Goal: Find specific page/section: Find specific page/section

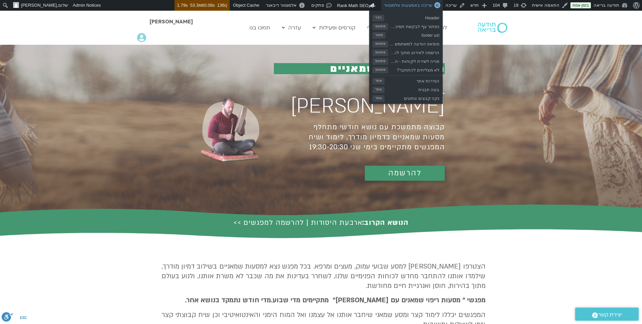
click at [425, 3] on span "עריכה באמצעות אלמנטור" at bounding box center [408, 5] width 48 height 5
